Goal: Task Accomplishment & Management: Use online tool/utility

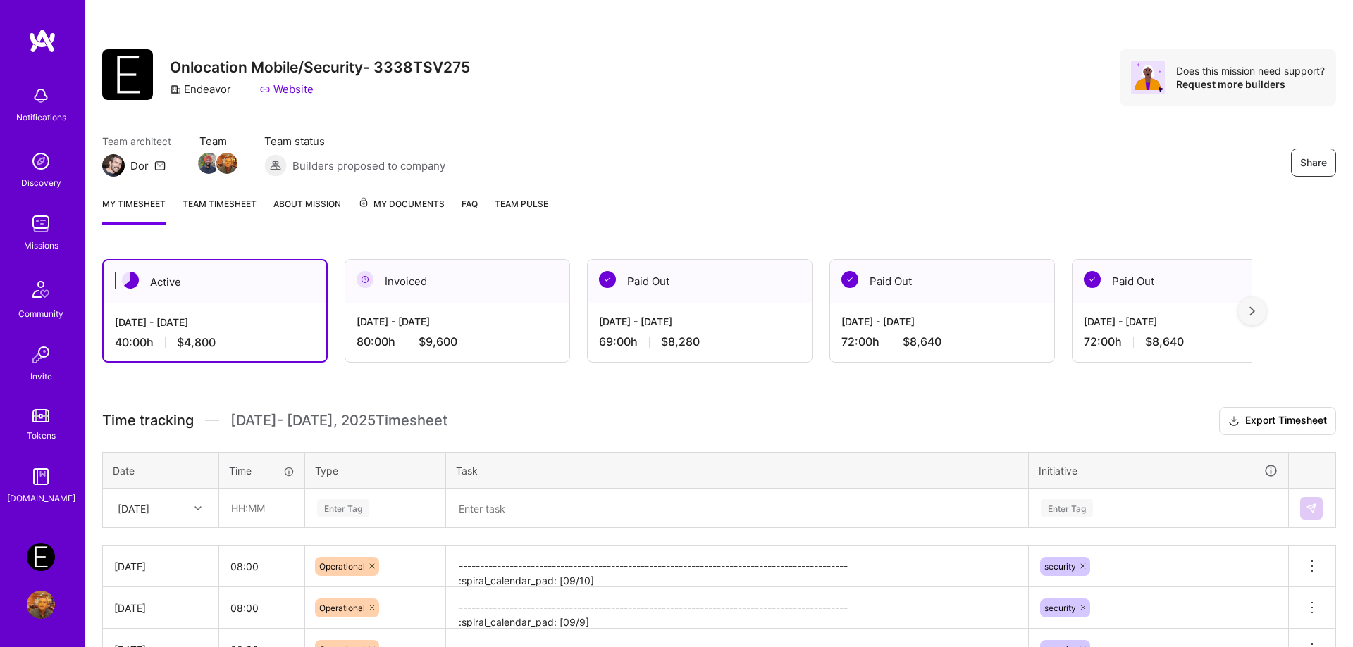
drag, startPoint x: 959, startPoint y: 128, endPoint x: 816, endPoint y: 86, distance: 149.6
click at [952, 120] on div "Share Onlocation Mobile/Security- 3338TSV275 Endeavor Website Does this mission…" at bounding box center [718, 92] width 1267 height 185
click at [186, 511] on div "[DATE]" at bounding box center [161, 508] width 114 height 37
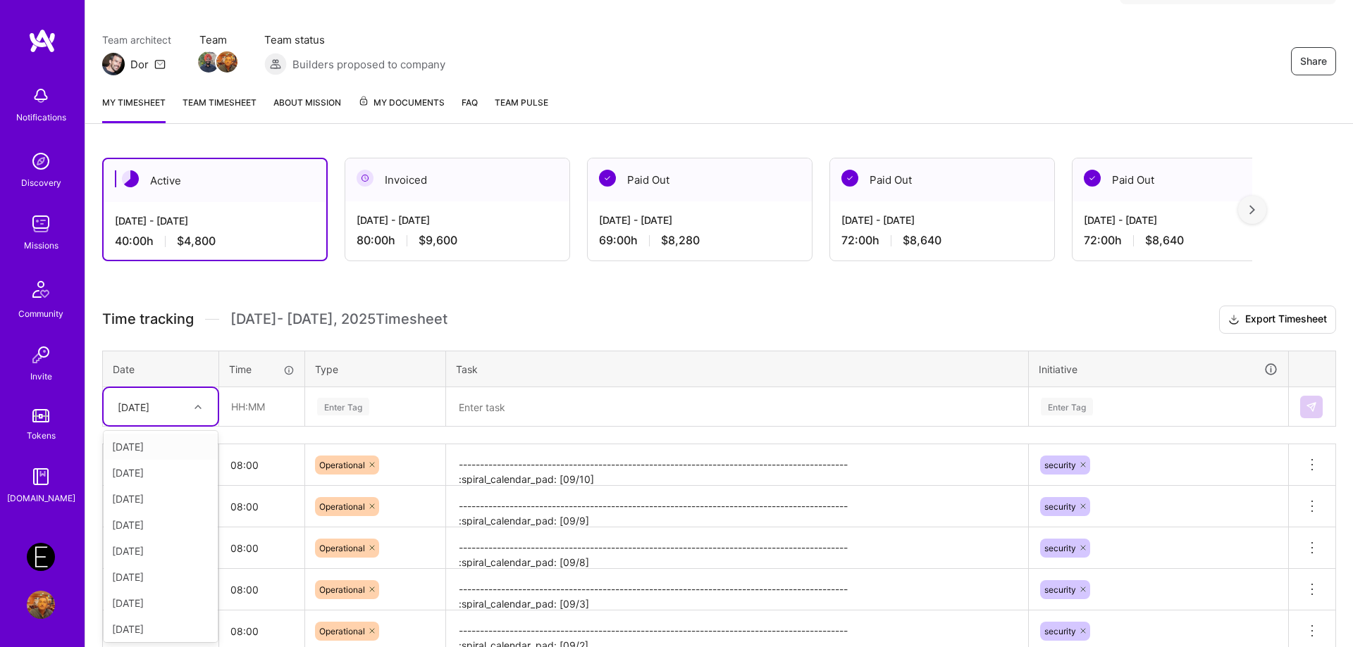
scroll to position [102, 0]
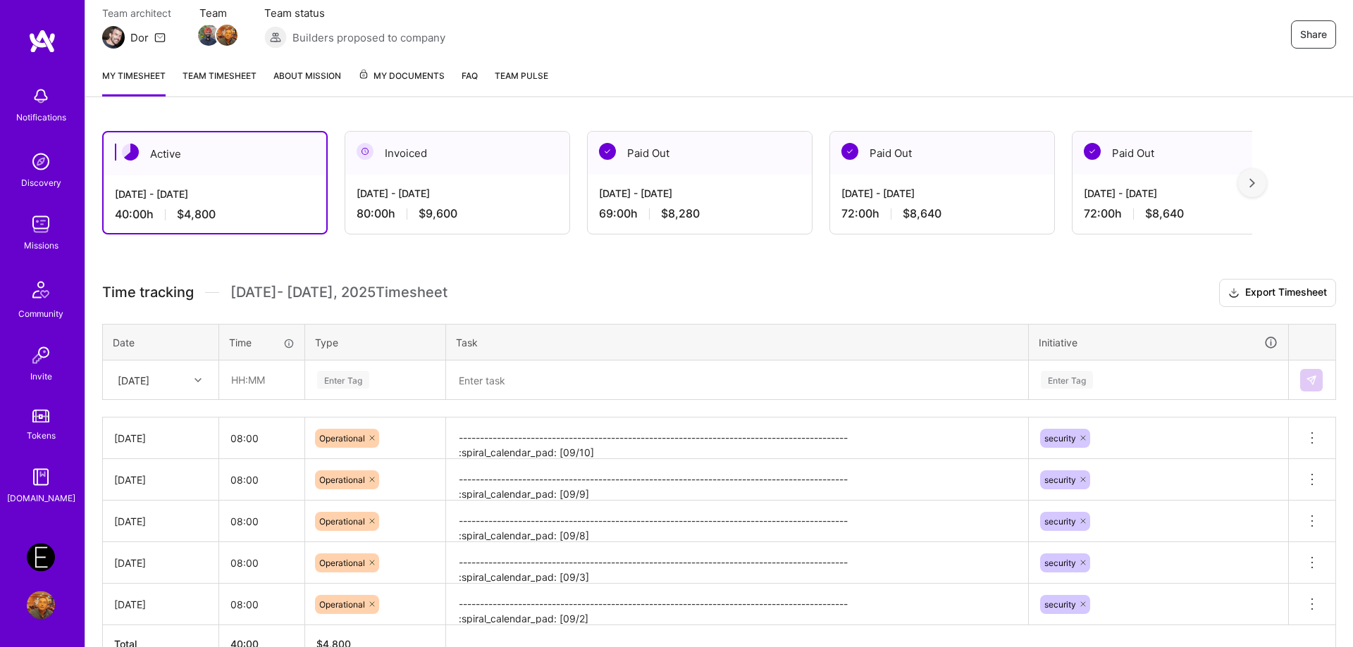
scroll to position [118, 0]
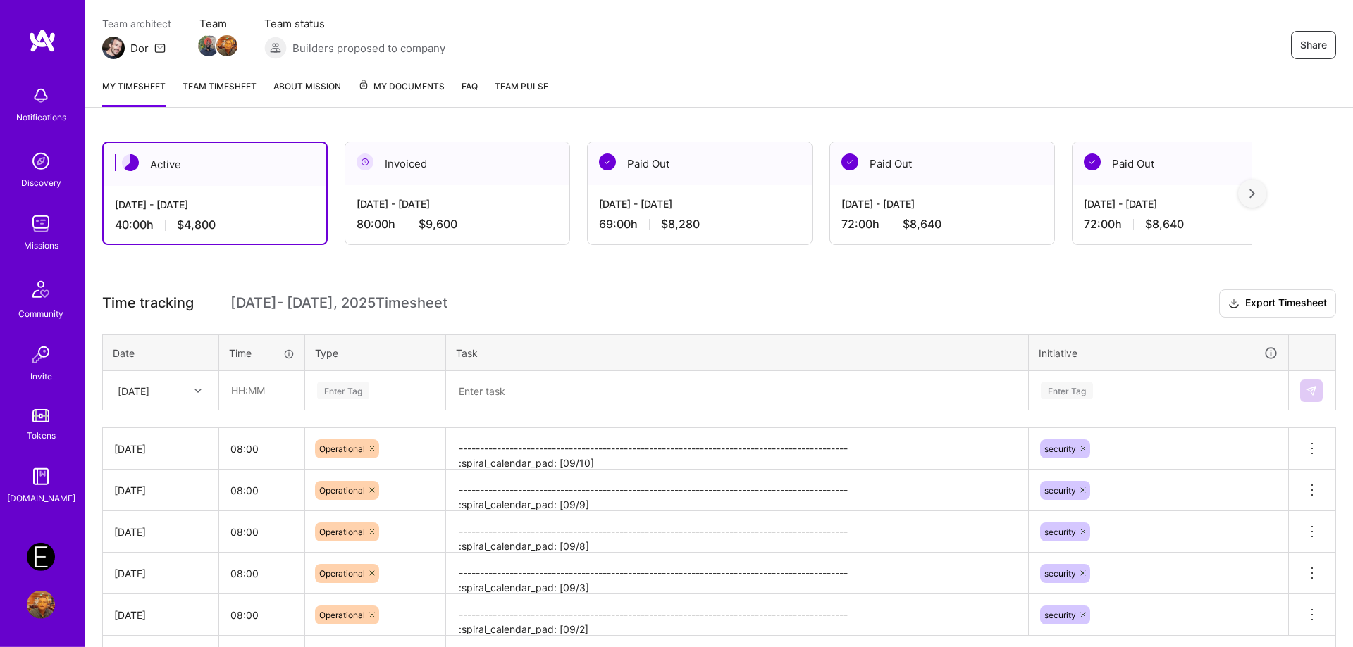
click at [197, 402] on div at bounding box center [200, 390] width 22 height 23
click at [172, 611] on div "[DATE]" at bounding box center [161, 610] width 114 height 26
click at [266, 402] on input "text" at bounding box center [262, 390] width 84 height 37
click at [275, 390] on input "text" at bounding box center [262, 390] width 84 height 37
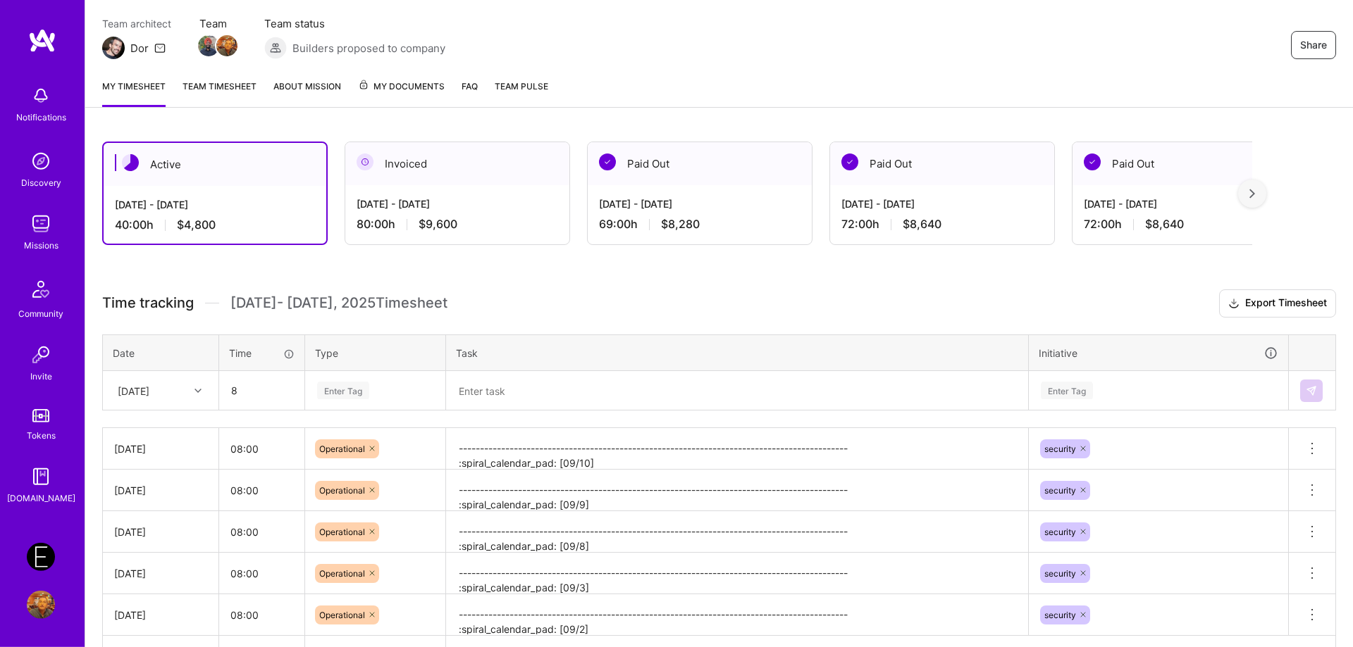
type input "08:00"
type input "o"
type input "oper"
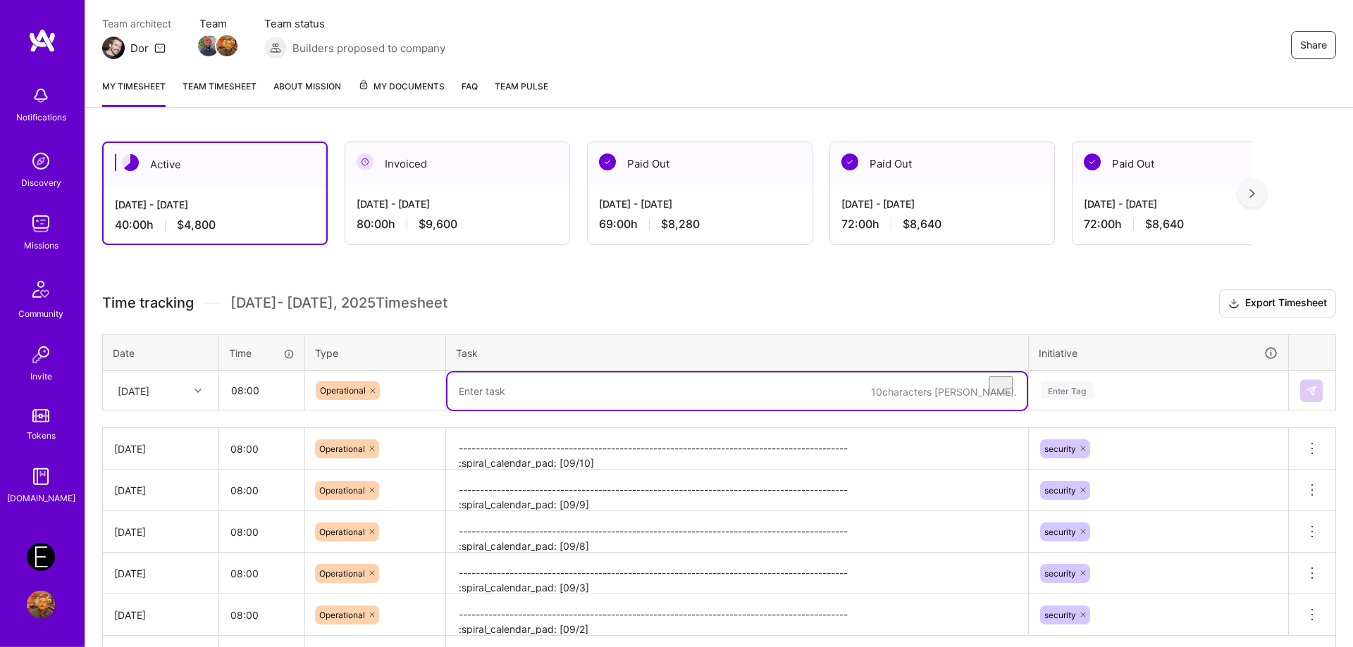
paste textarea "-------------------------------------------------------------------------------…"
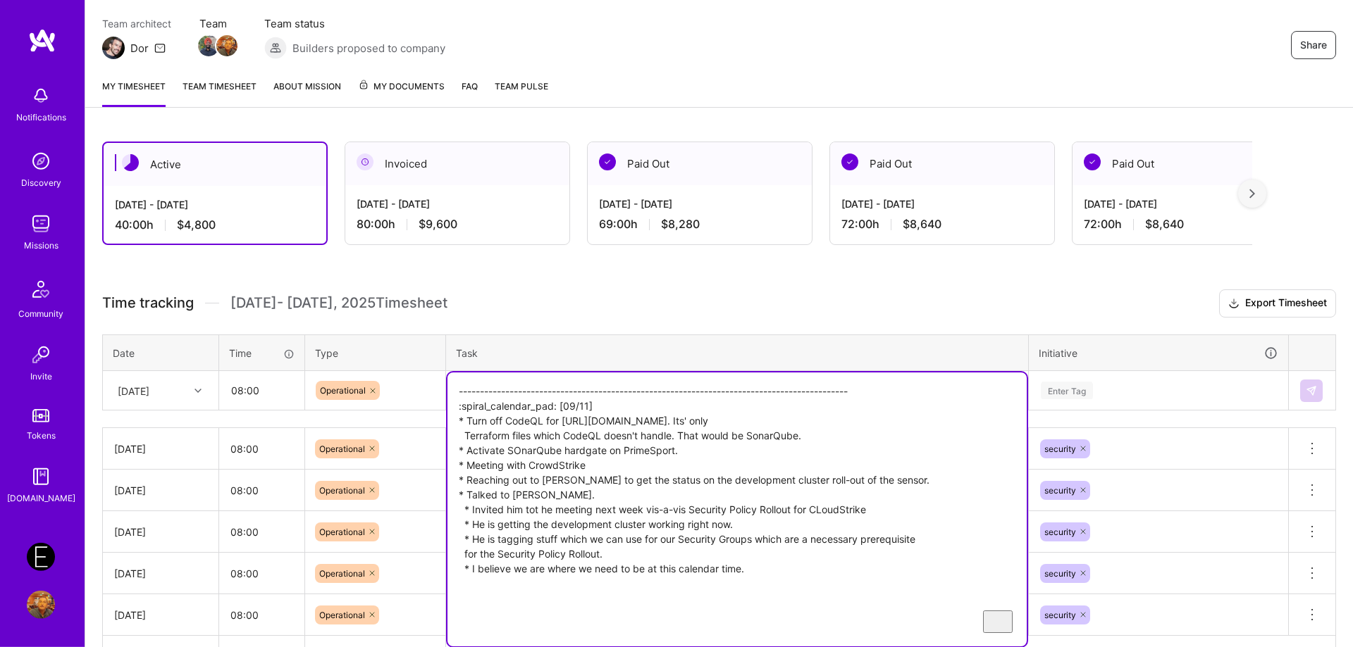
type textarea "-------------------------------------------------------------------------------…"
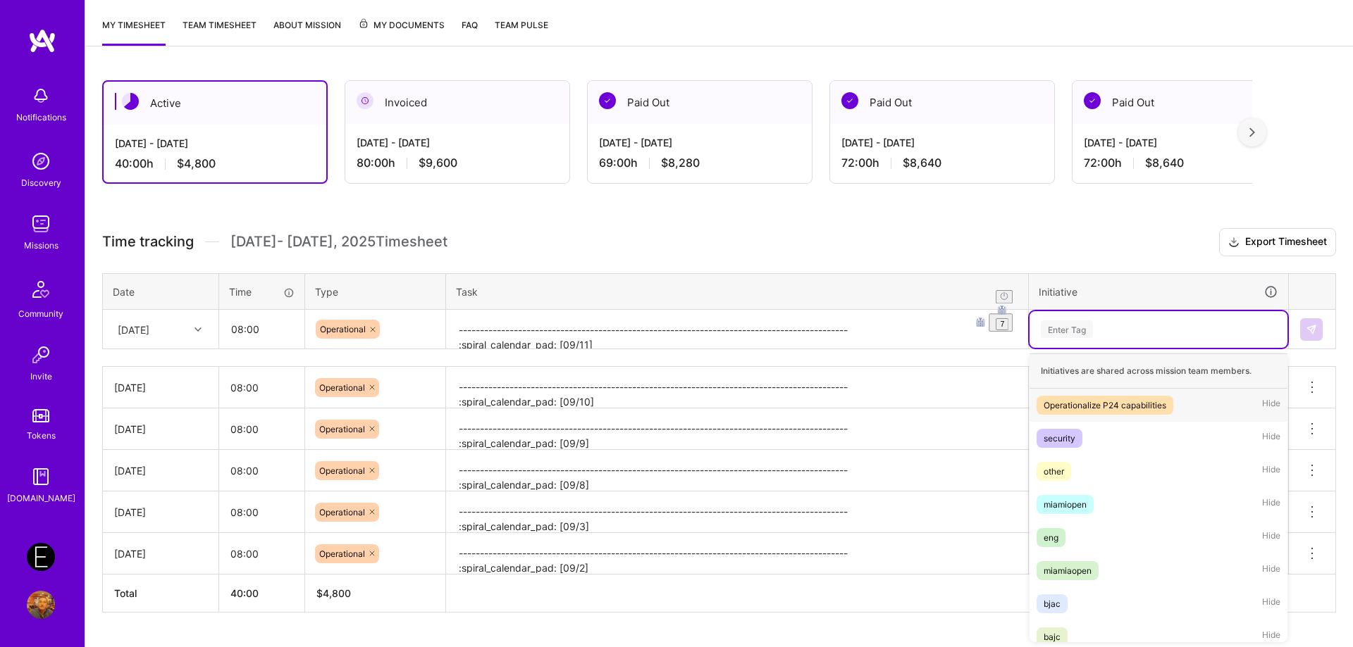
scroll to position [180, 0]
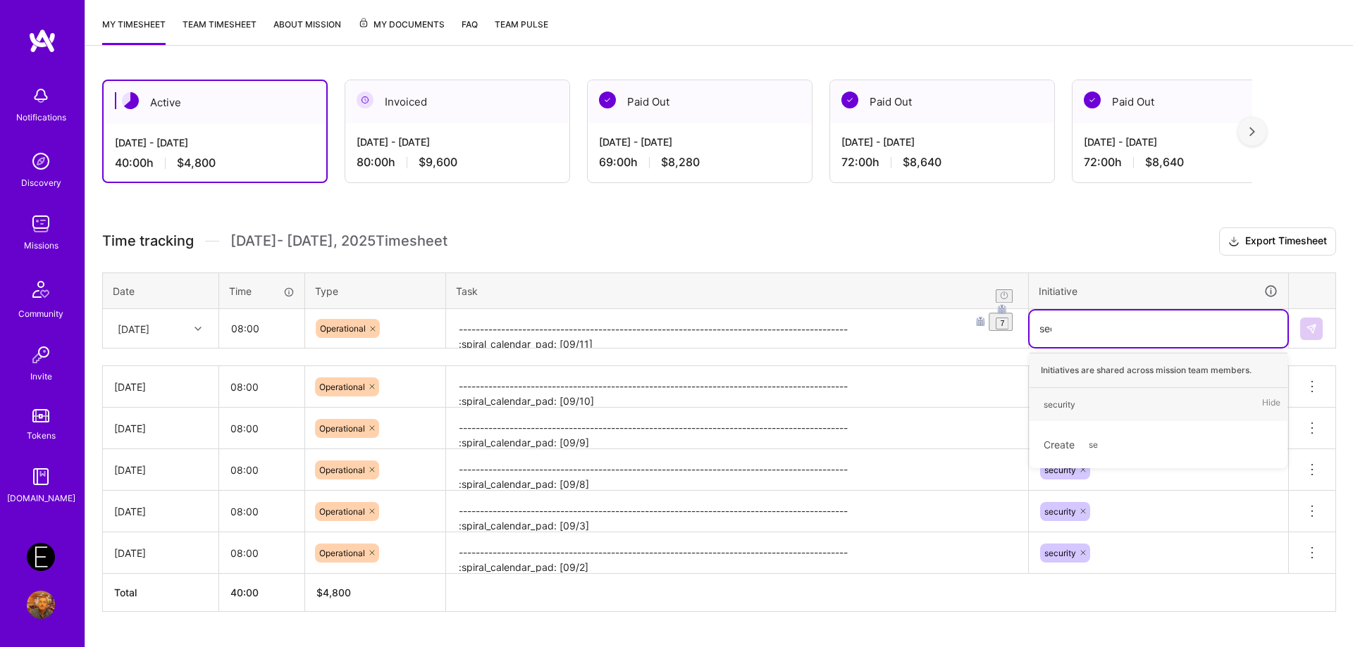
type input "secur"
